Goal: Information Seeking & Learning: Learn about a topic

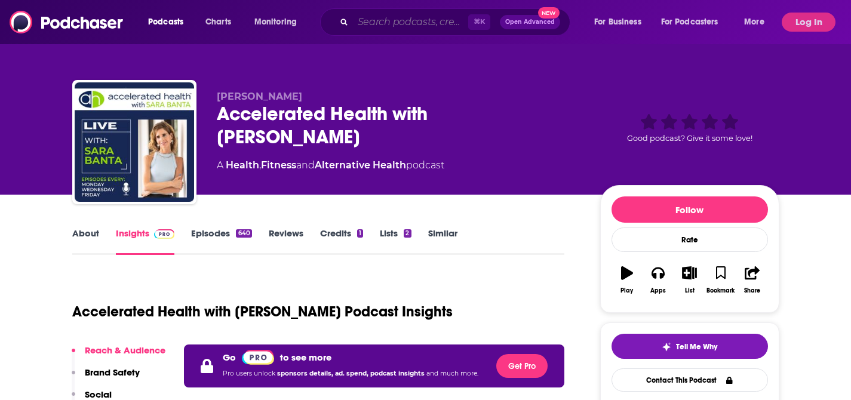
click at [392, 24] on input "Search podcasts, credits, & more..." at bounding box center [410, 22] width 115 height 19
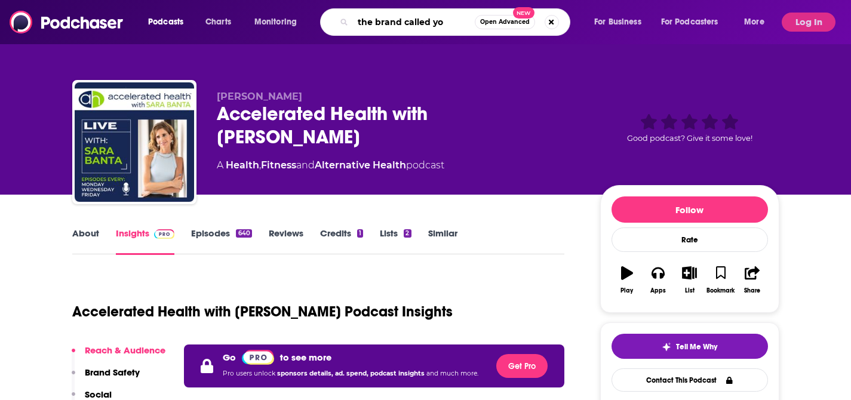
type input "the brand called you"
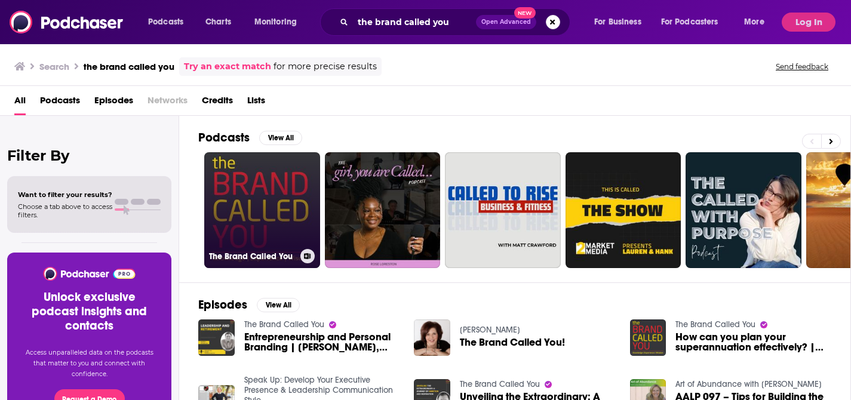
click at [273, 201] on link "The Brand Called You" at bounding box center [262, 210] width 116 height 116
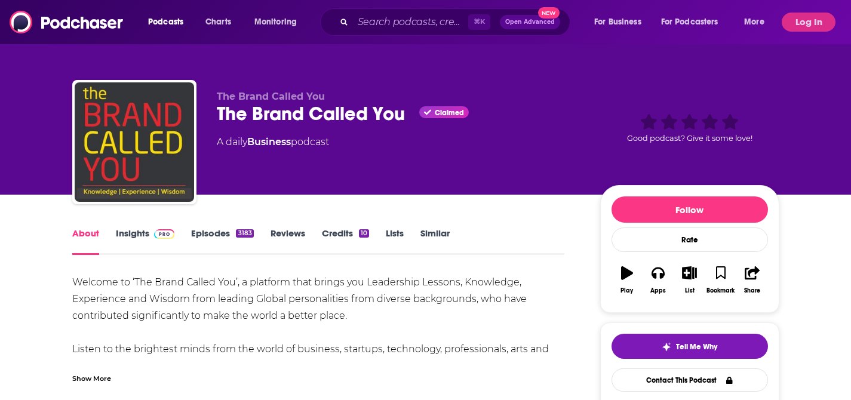
click at [135, 239] on link "Insights" at bounding box center [145, 241] width 59 height 27
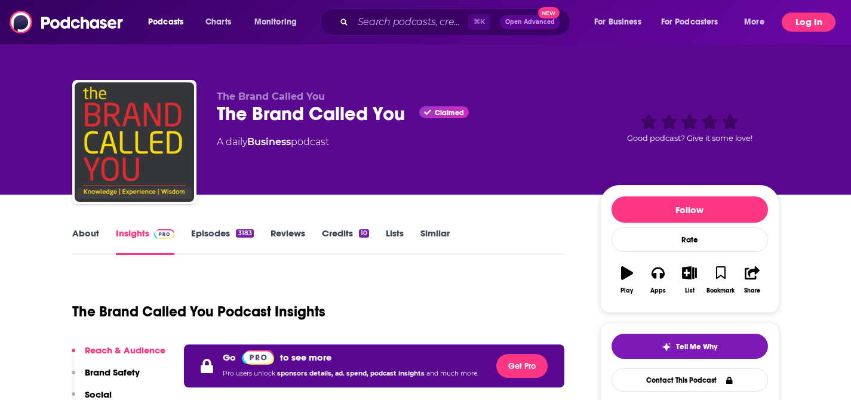
click at [798, 21] on button "Log In" at bounding box center [809, 22] width 54 height 19
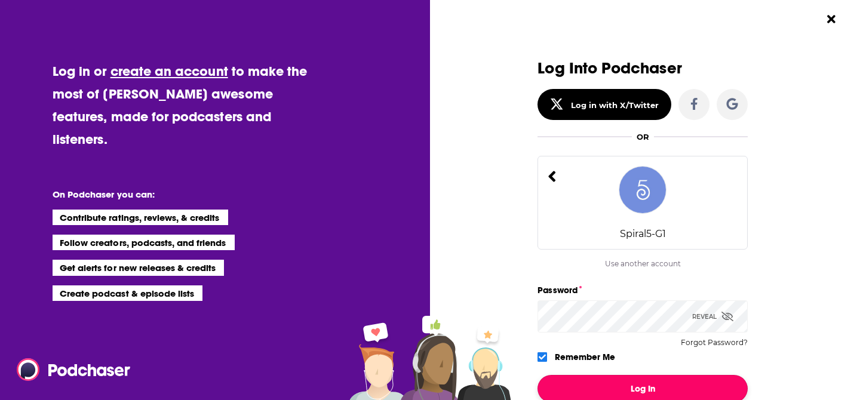
click at [633, 386] on button "Log In" at bounding box center [643, 388] width 210 height 27
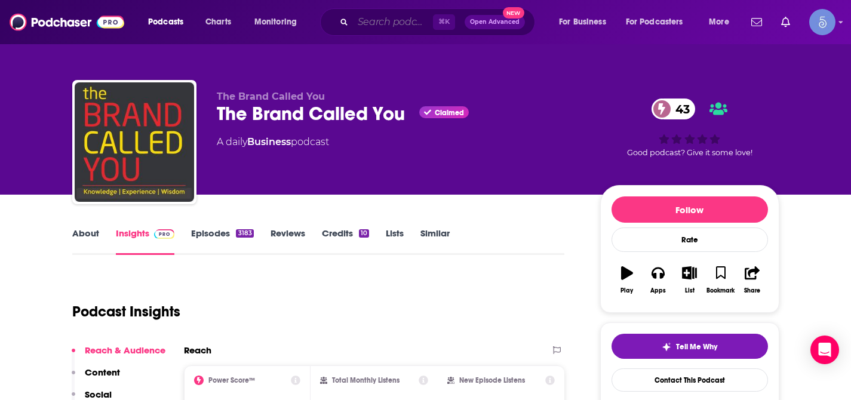
click at [358, 19] on input "Search podcasts, credits, & more..." at bounding box center [393, 22] width 80 height 19
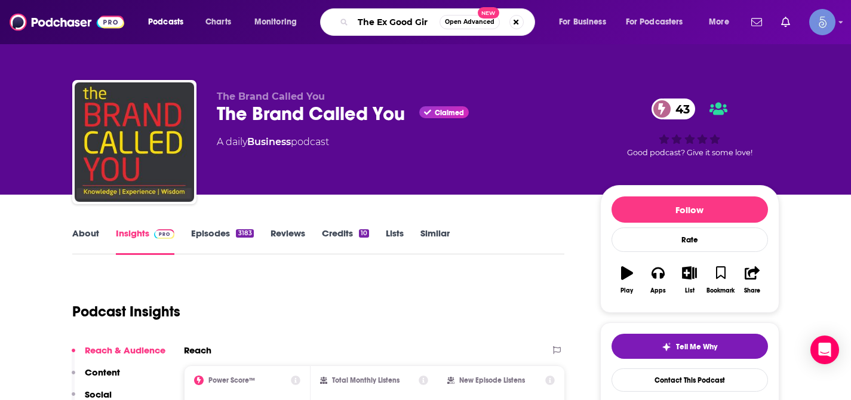
type input "The Ex Good Girl"
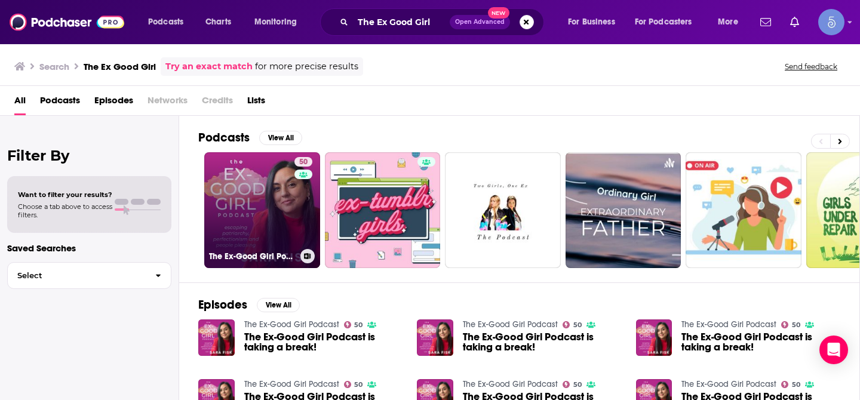
click at [260, 201] on link "50 The Ex-Good Girl Podcast" at bounding box center [262, 210] width 116 height 116
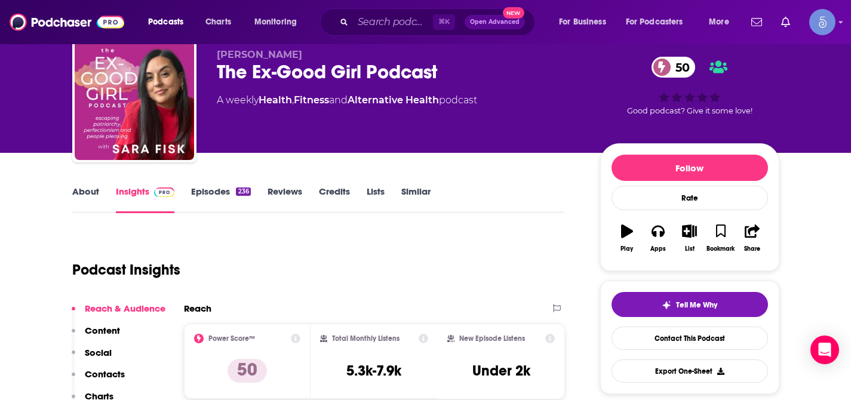
scroll to position [62, 0]
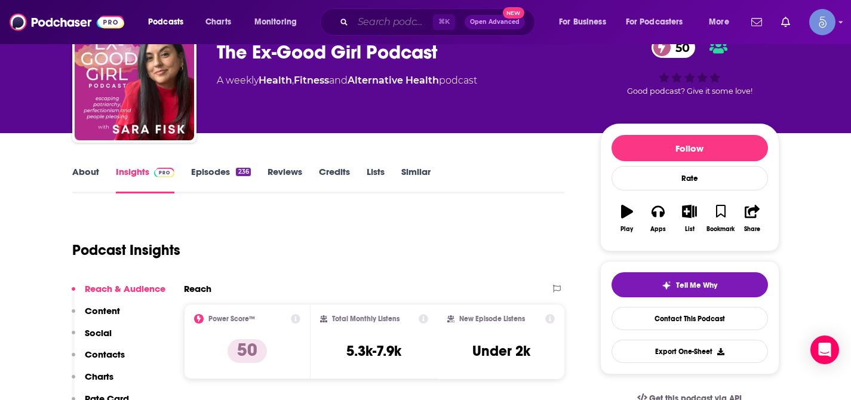
click at [398, 21] on input "Search podcasts, credits, & more..." at bounding box center [393, 22] width 80 height 19
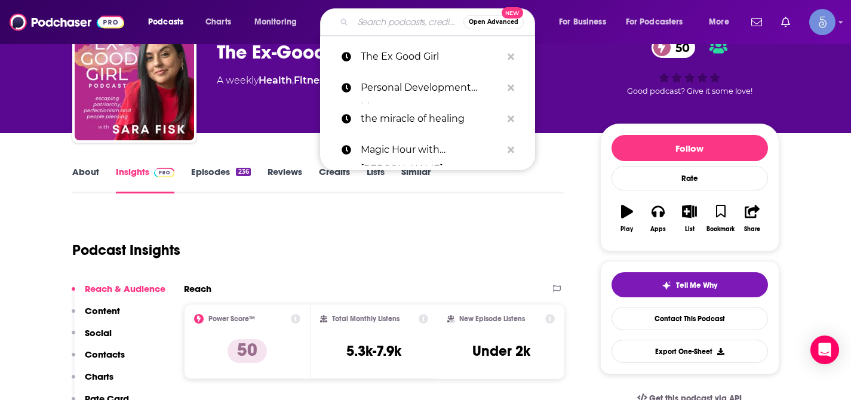
paste input "The Fitnessista"
type input "The Fitnessista"
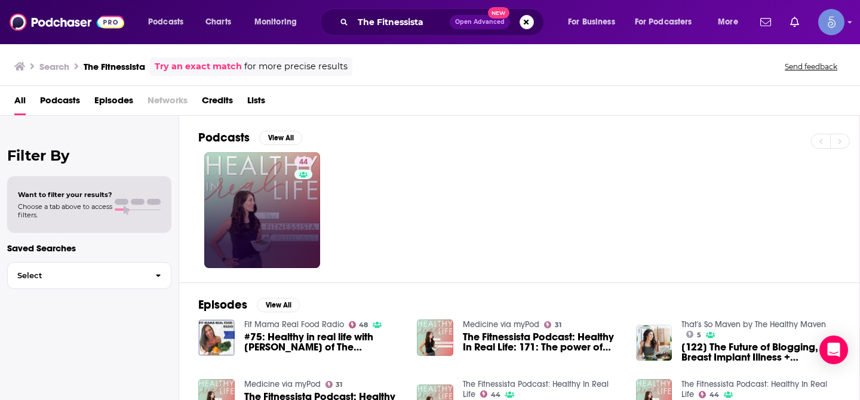
click at [278, 182] on link "44" at bounding box center [262, 210] width 116 height 116
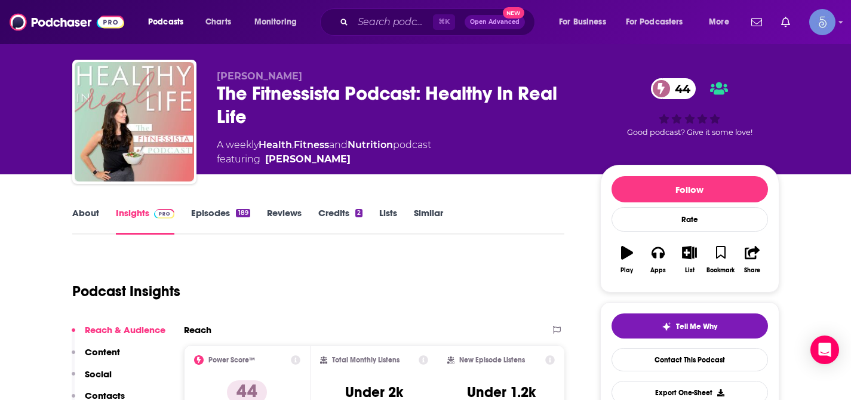
scroll to position [22, 0]
